Goal: Check status: Check status

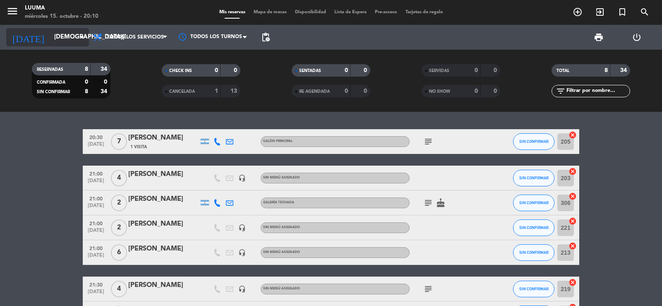
click at [66, 39] on input "[DEMOGRAPHIC_DATA][DATE]" at bounding box center [90, 37] width 80 height 16
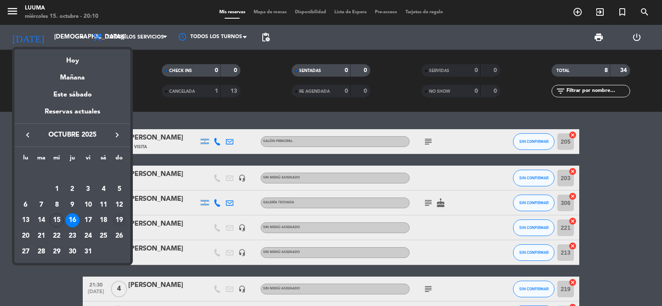
click at [118, 219] on div "19" at bounding box center [119, 220] width 14 height 14
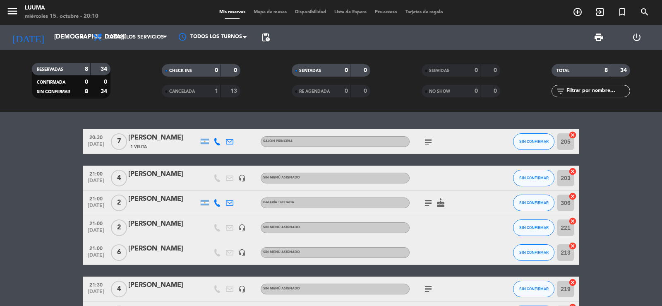
type input "[DATE]"
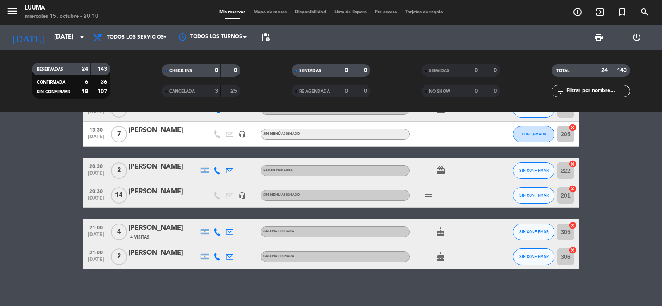
scroll to position [507, 0]
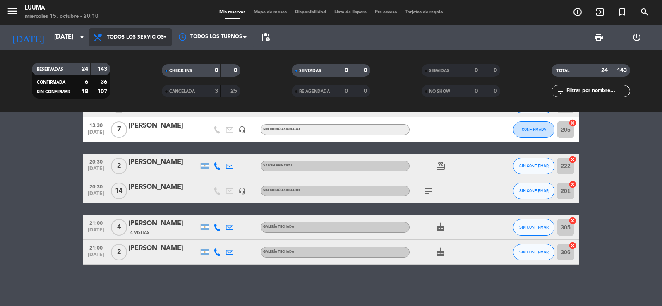
click at [157, 43] on span "Todos los servicios" at bounding box center [130, 37] width 83 height 18
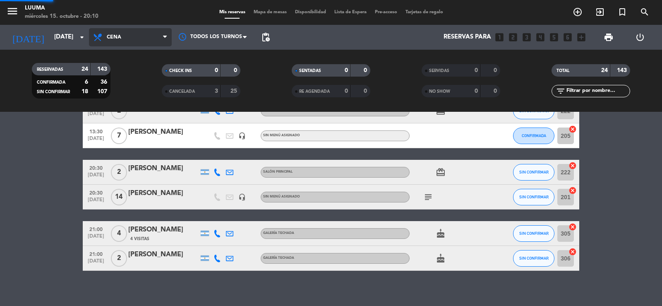
click at [128, 108] on div "menu Luuma [DATE] 15. octubre - 20:10 Mis reservas Mapa de mesas Disponibilidad…" at bounding box center [331, 56] width 662 height 112
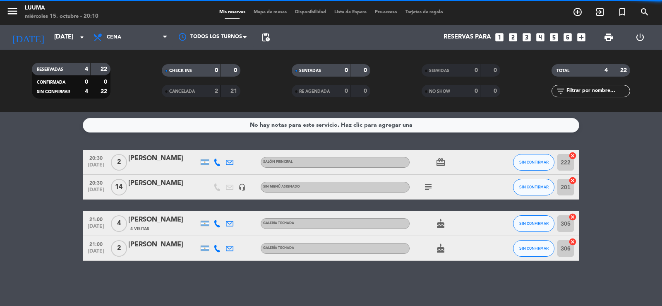
scroll to position [0, 0]
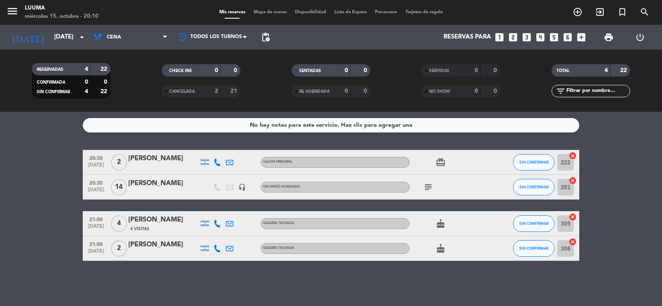
click at [123, 48] on div "Todos los servicios Brunch Almuerzo Cena Cena Todos los servicios Brunch Almuer…" at bounding box center [130, 37] width 83 height 25
click at [125, 35] on span "Cena" at bounding box center [130, 37] width 83 height 18
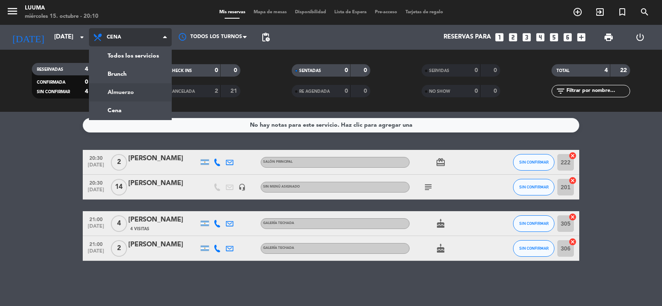
click at [138, 89] on div "menu Luuma [DATE] 15. octubre - 20:10 Mis reservas Mapa de mesas Disponibilidad…" at bounding box center [331, 56] width 662 height 112
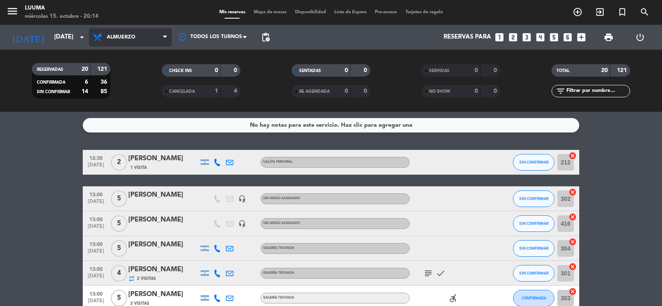
click at [126, 43] on span "Almuerzo" at bounding box center [130, 37] width 83 height 18
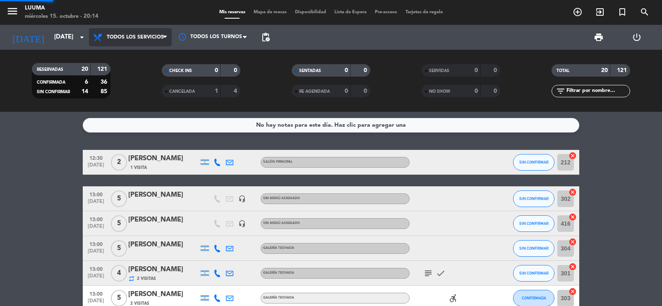
click at [129, 63] on div "menu Luuma [DATE] 15. octubre - 20:14 Mis reservas Mapa de mesas Disponibilidad…" at bounding box center [331, 56] width 662 height 112
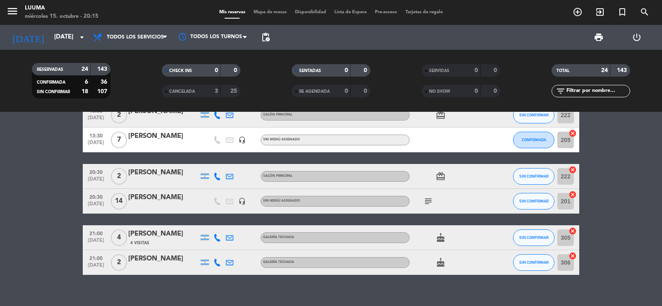
scroll to position [507, 0]
